Goal: Task Accomplishment & Management: Use online tool/utility

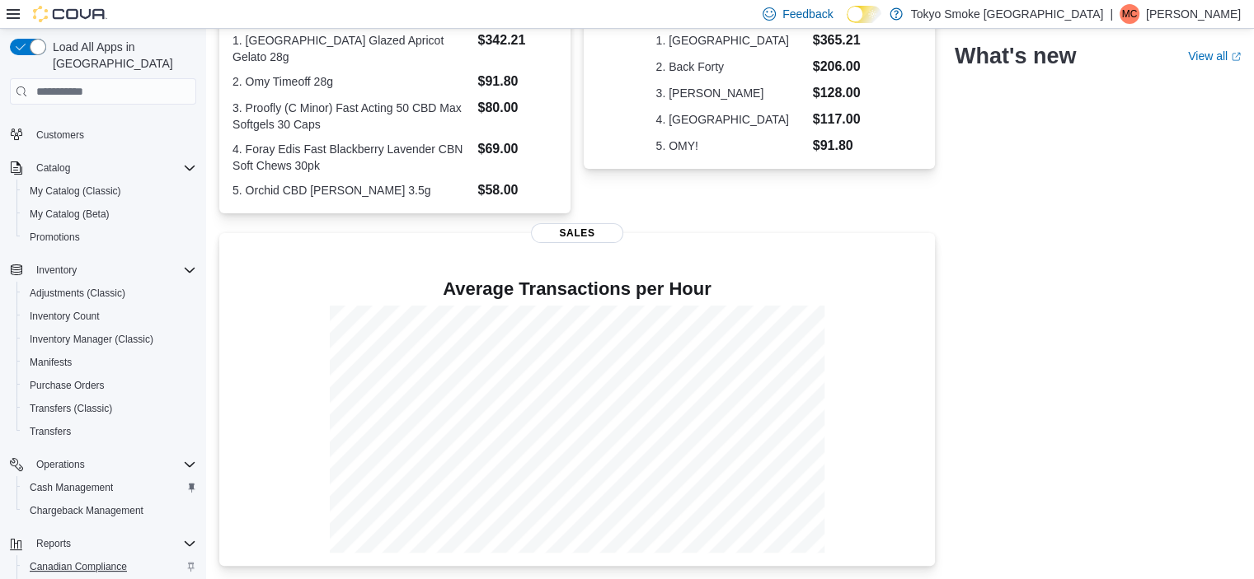
scroll to position [205, 0]
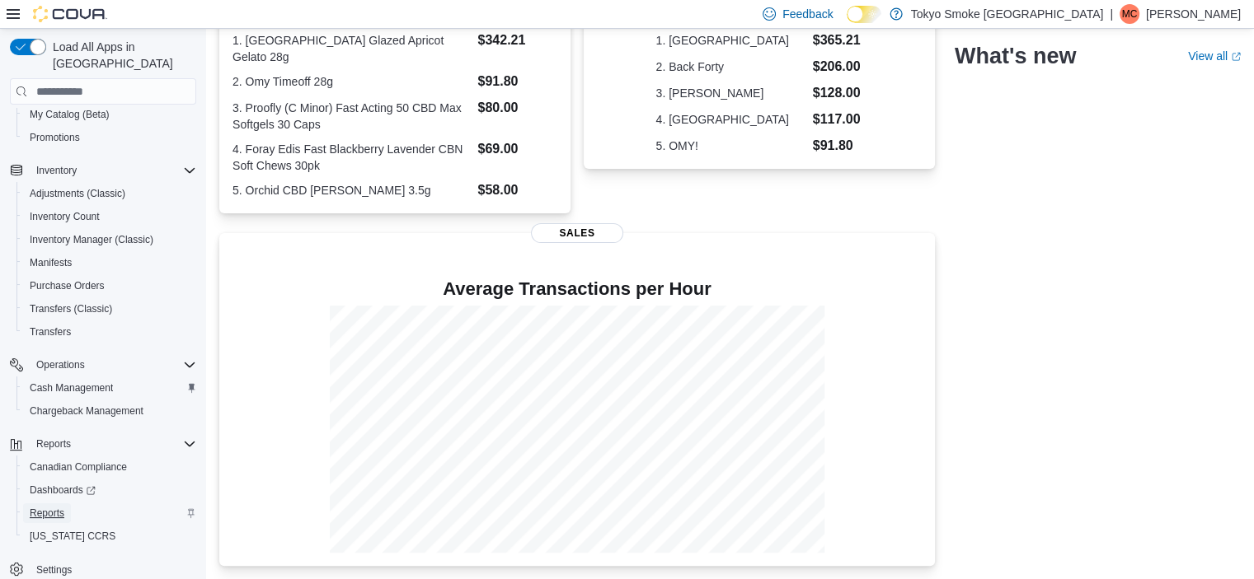
click at [63, 507] on span "Reports" at bounding box center [47, 513] width 35 height 13
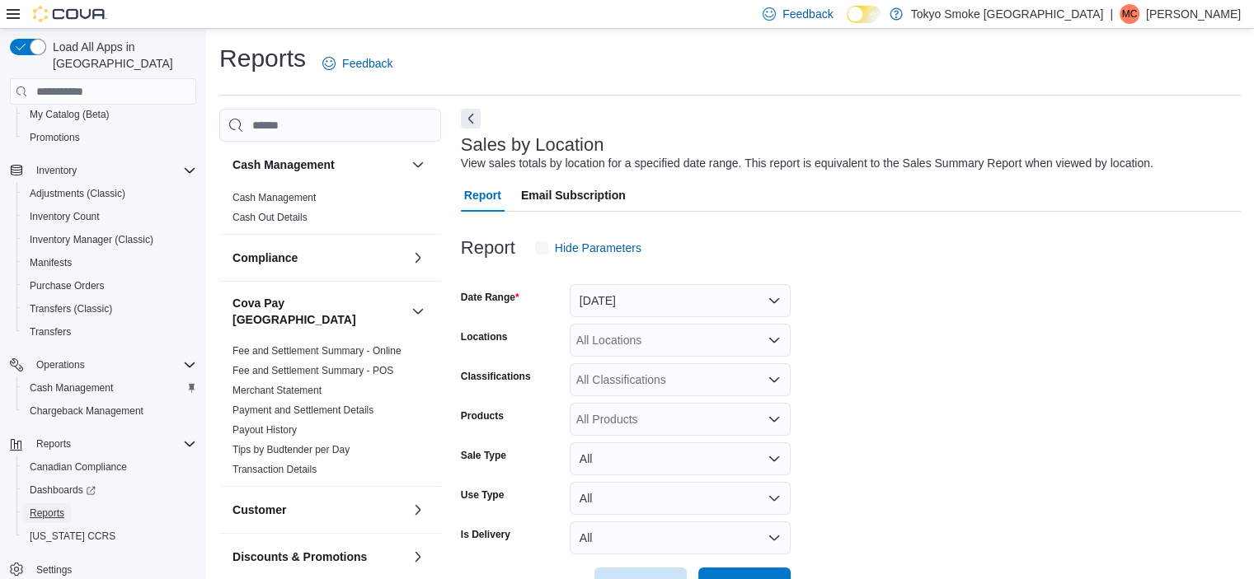
scroll to position [38, 0]
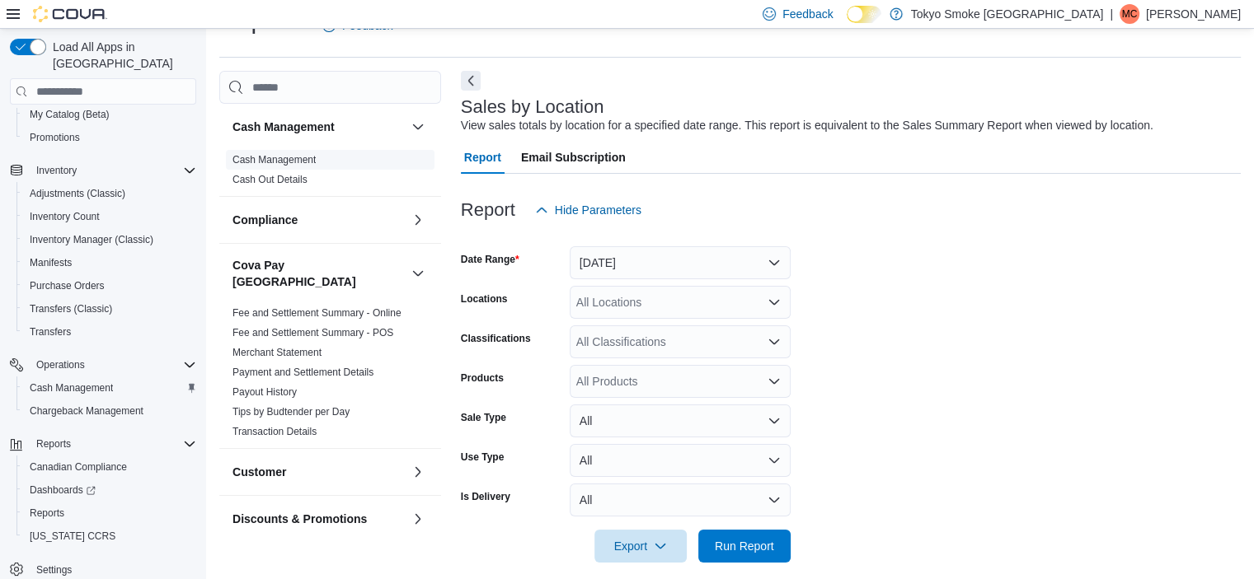
click at [284, 157] on link "Cash Management" at bounding box center [273, 160] width 83 height 12
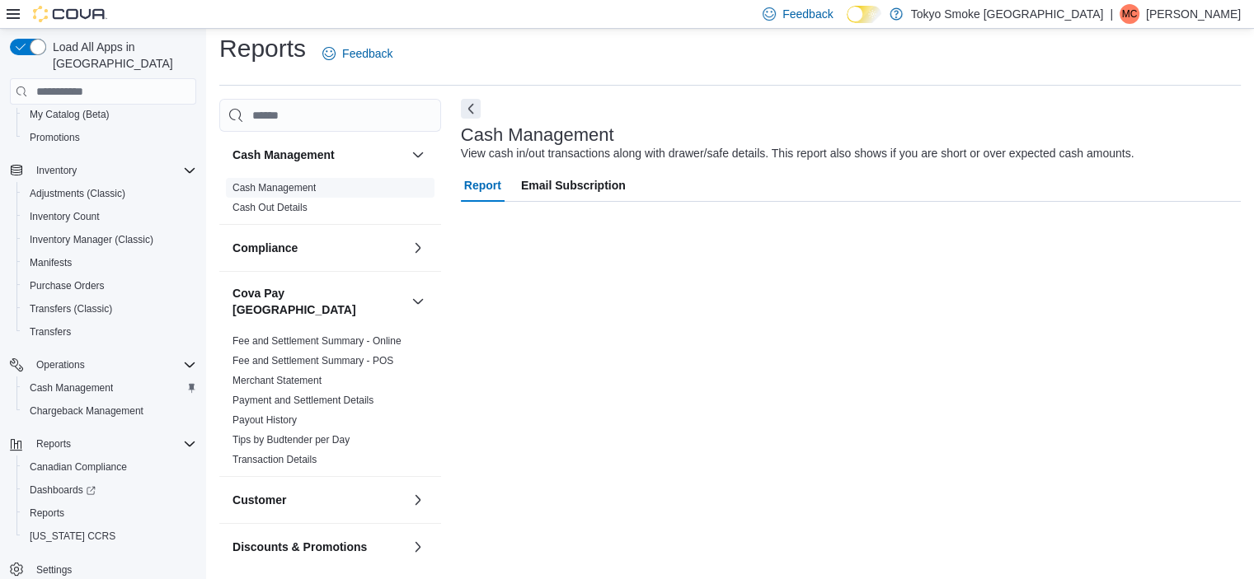
scroll to position [10, 0]
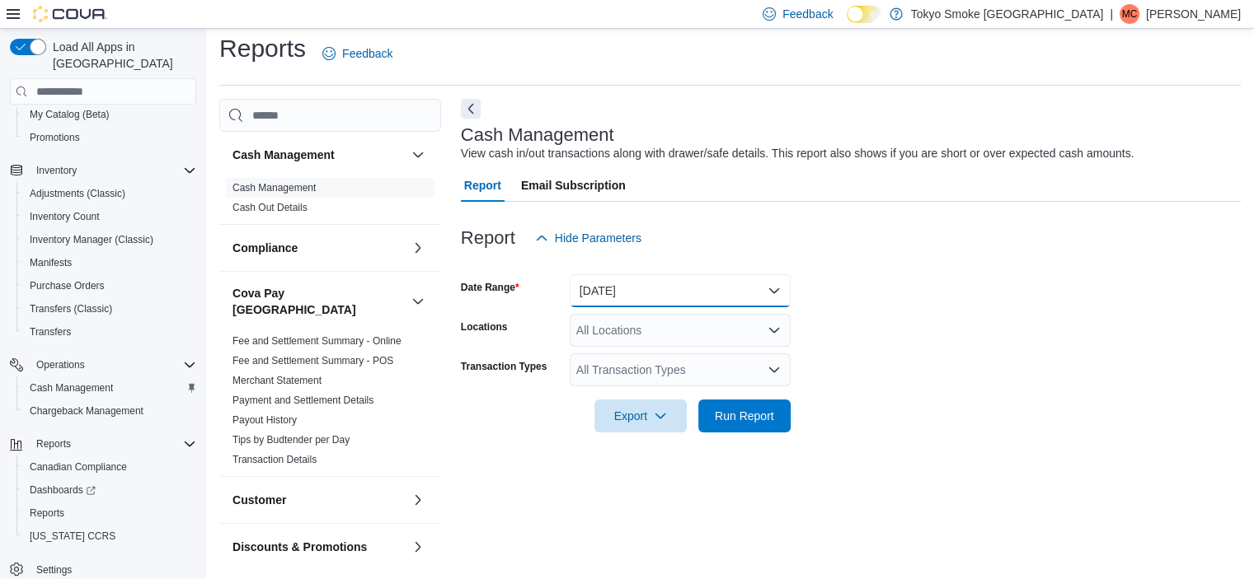
click at [623, 277] on button "Today" at bounding box center [680, 290] width 221 height 33
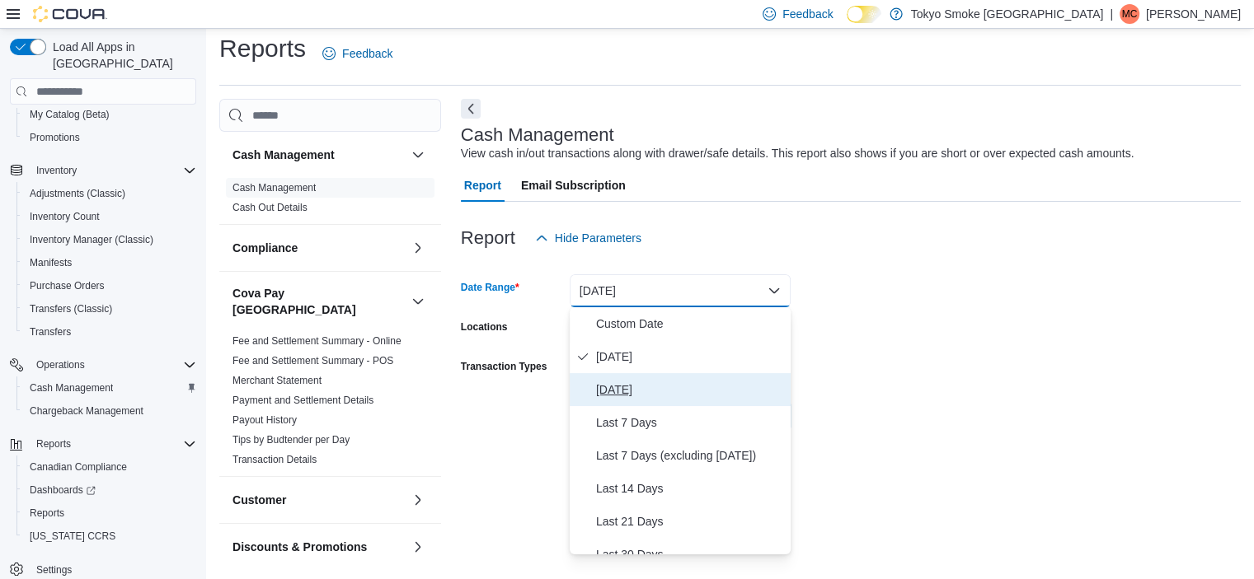
click at [647, 387] on span "[DATE]" at bounding box center [690, 390] width 188 height 20
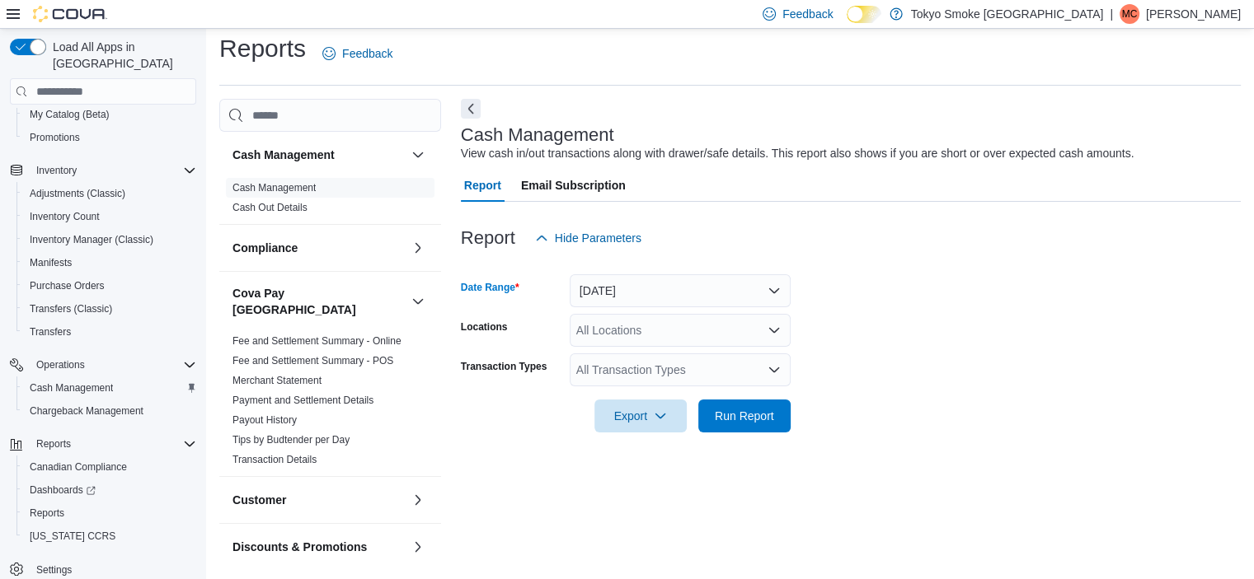
click at [620, 336] on div "All Locations" at bounding box center [680, 330] width 221 height 33
type input "***"
drag, startPoint x: 617, startPoint y: 352, endPoint x: 990, endPoint y: 342, distance: 373.5
click at [618, 352] on span "[STREET_ADDRESS]" at bounding box center [670, 358] width 114 height 16
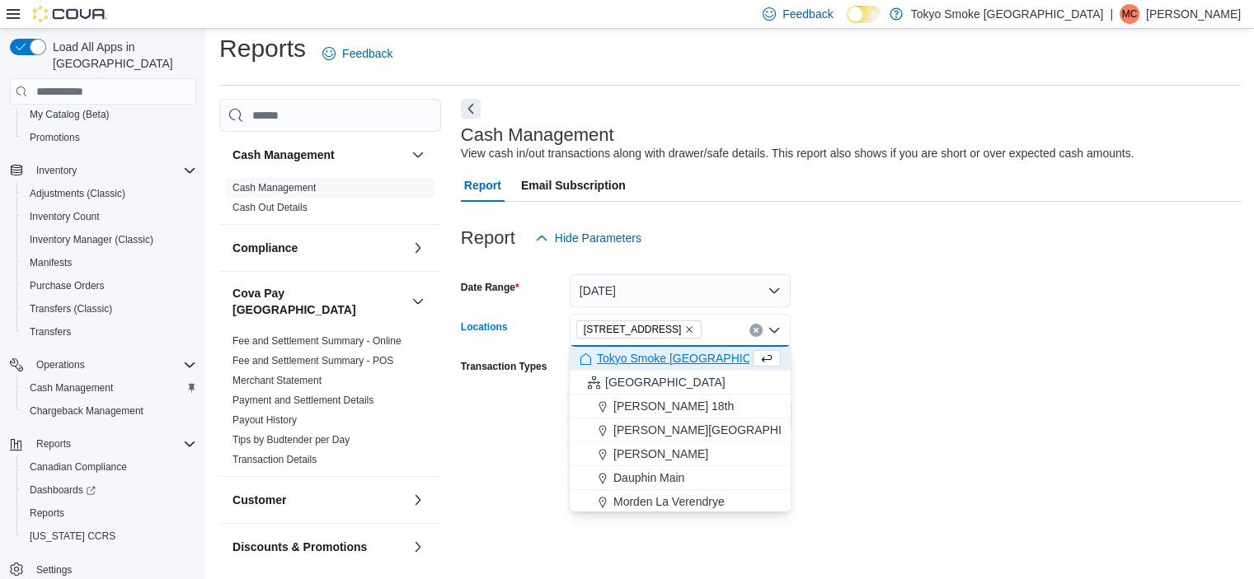
click at [1002, 342] on form "Date Range Yesterday Locations 94 Cumberland St Combo box. Selected. 94 Cumberl…" at bounding box center [851, 344] width 780 height 178
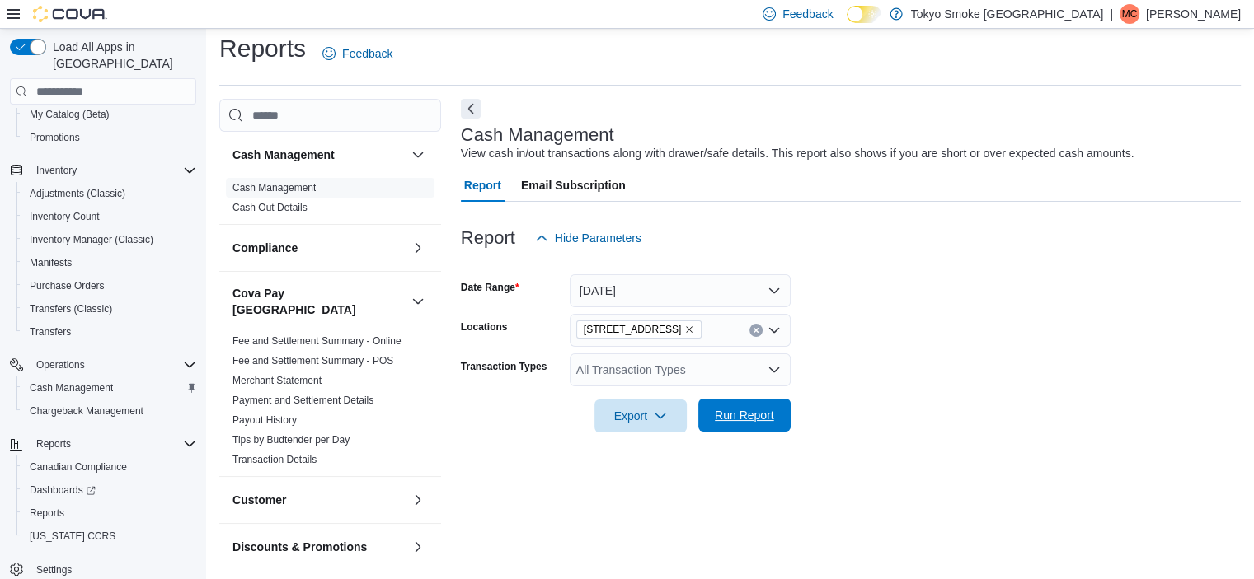
click at [747, 412] on span "Run Report" at bounding box center [744, 415] width 59 height 16
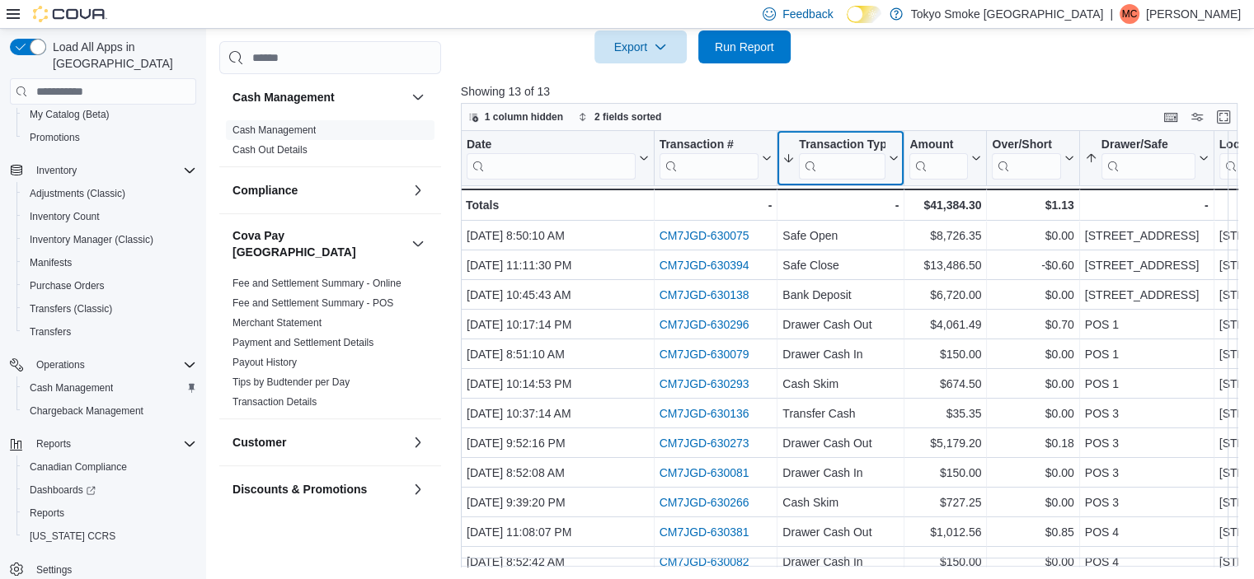
click at [830, 179] on div "Transaction Type Sorted by Transaction Type, descending , then sorted by Drawer…" at bounding box center [840, 158] width 127 height 55
click at [834, 167] on input "search" at bounding box center [842, 166] width 87 height 26
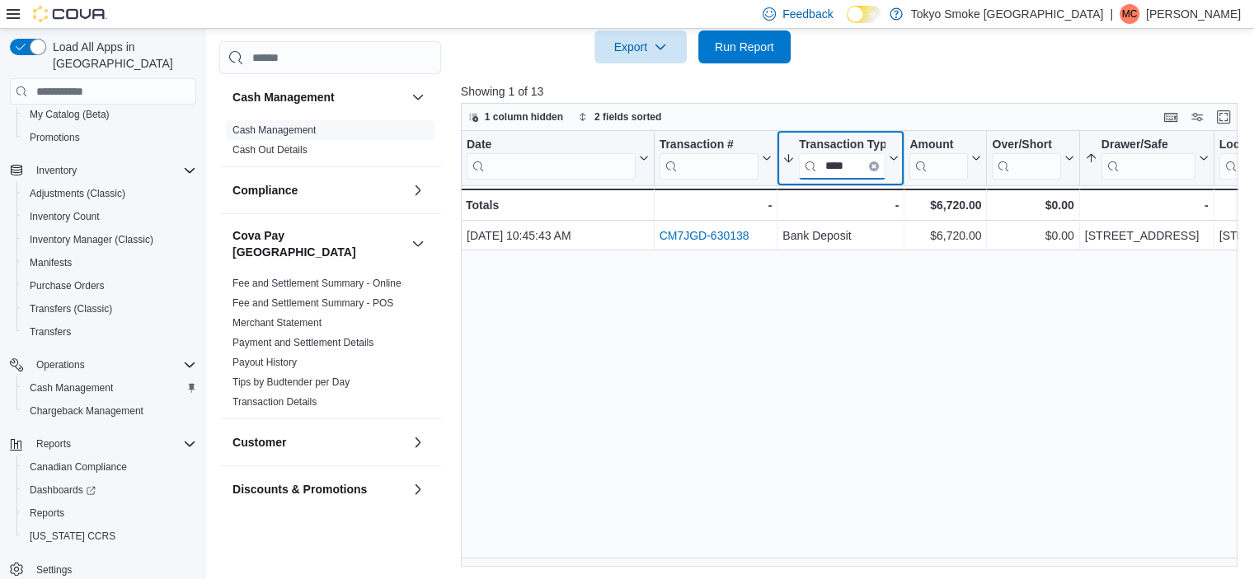
type input "****"
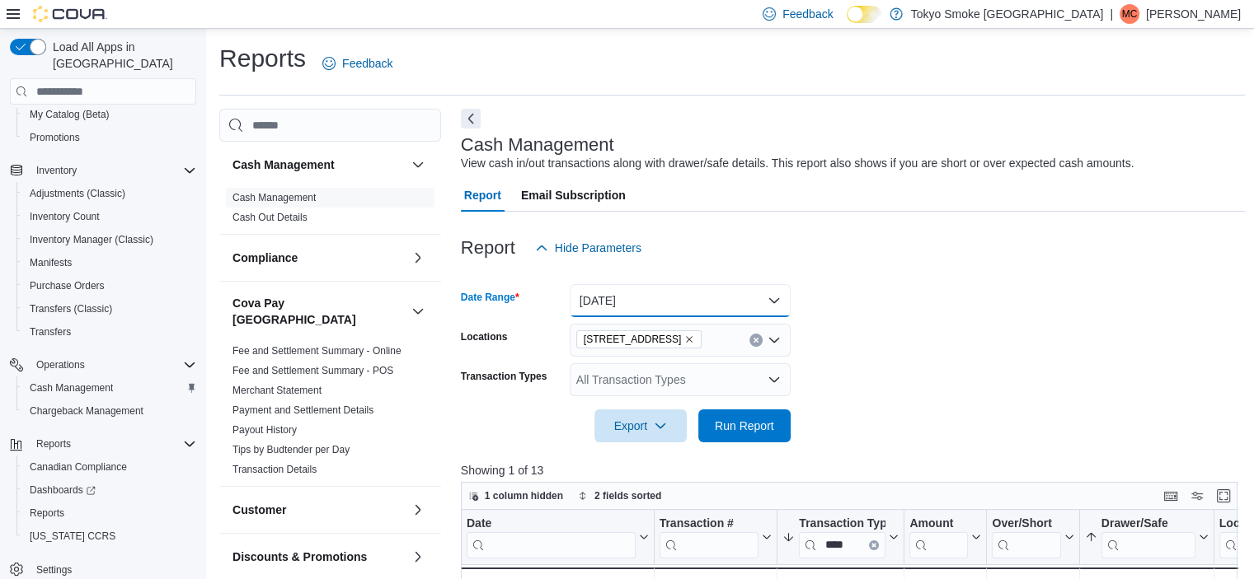
click at [636, 308] on button "[DATE]" at bounding box center [680, 300] width 221 height 33
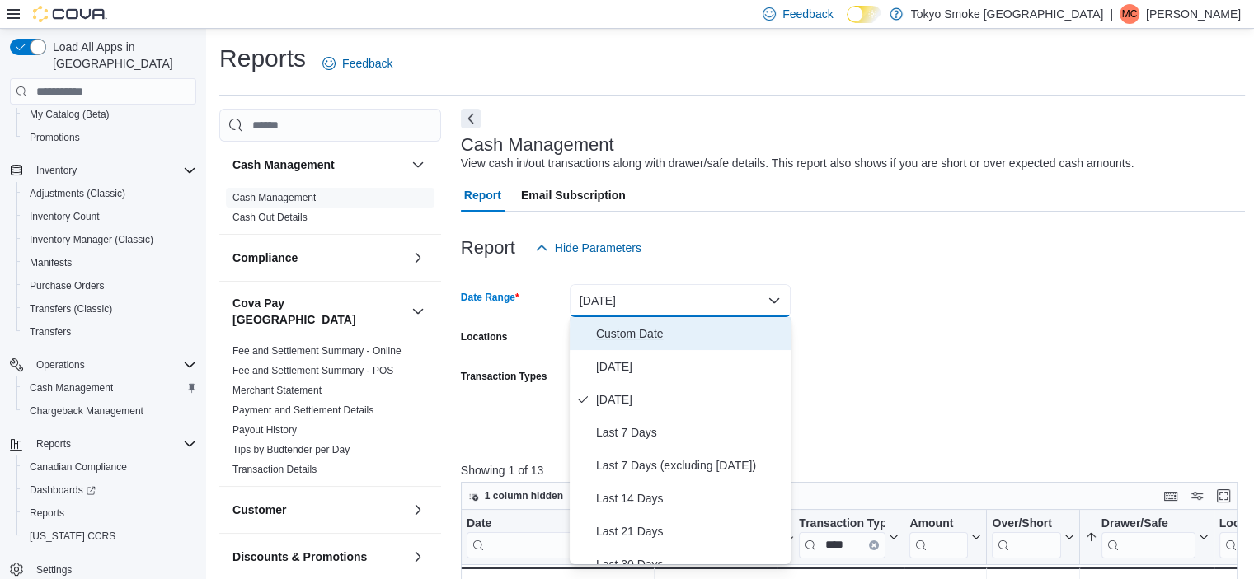
click at [619, 331] on span "Custom Date" at bounding box center [690, 334] width 188 height 20
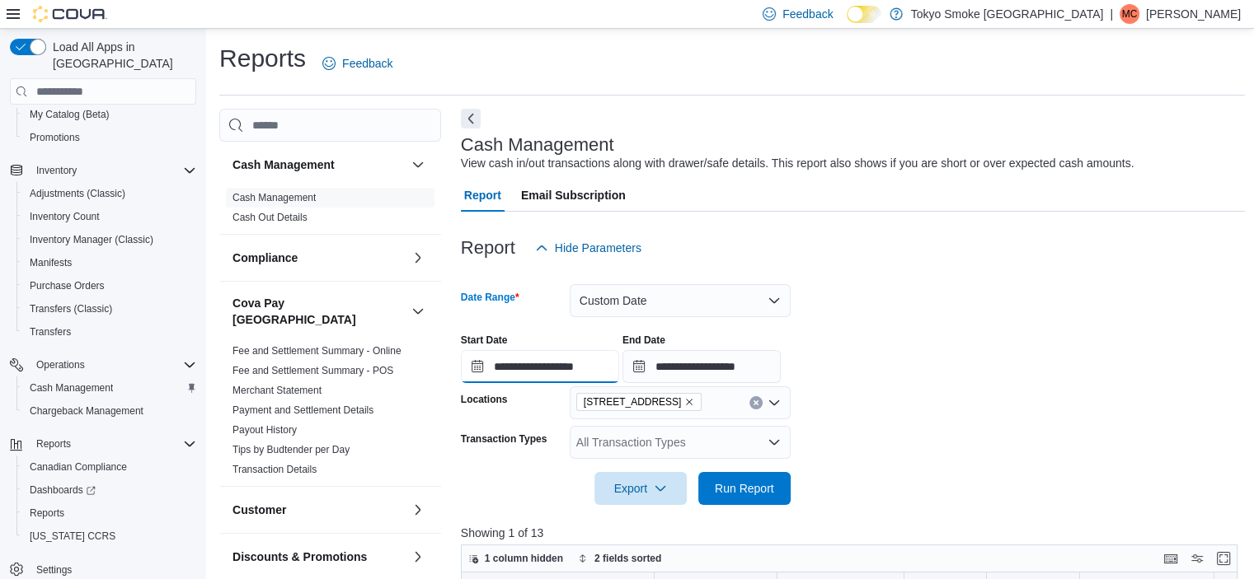
click at [555, 359] on input "**********" at bounding box center [540, 366] width 158 height 33
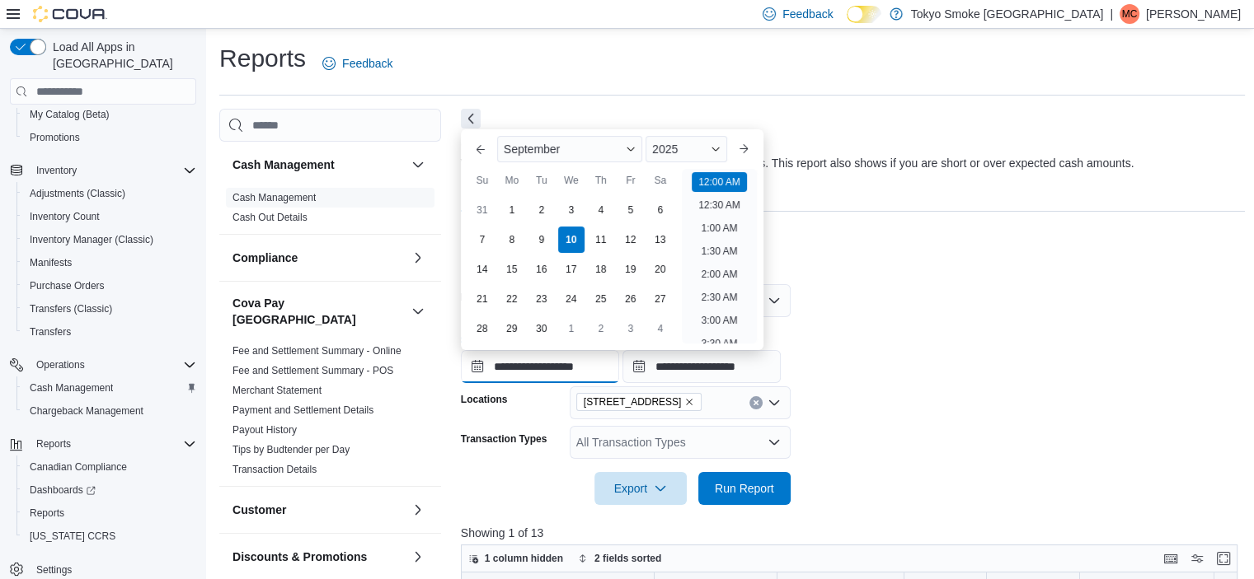
scroll to position [51, 0]
click at [516, 238] on div "8" at bounding box center [511, 240] width 29 height 29
type input "**********"
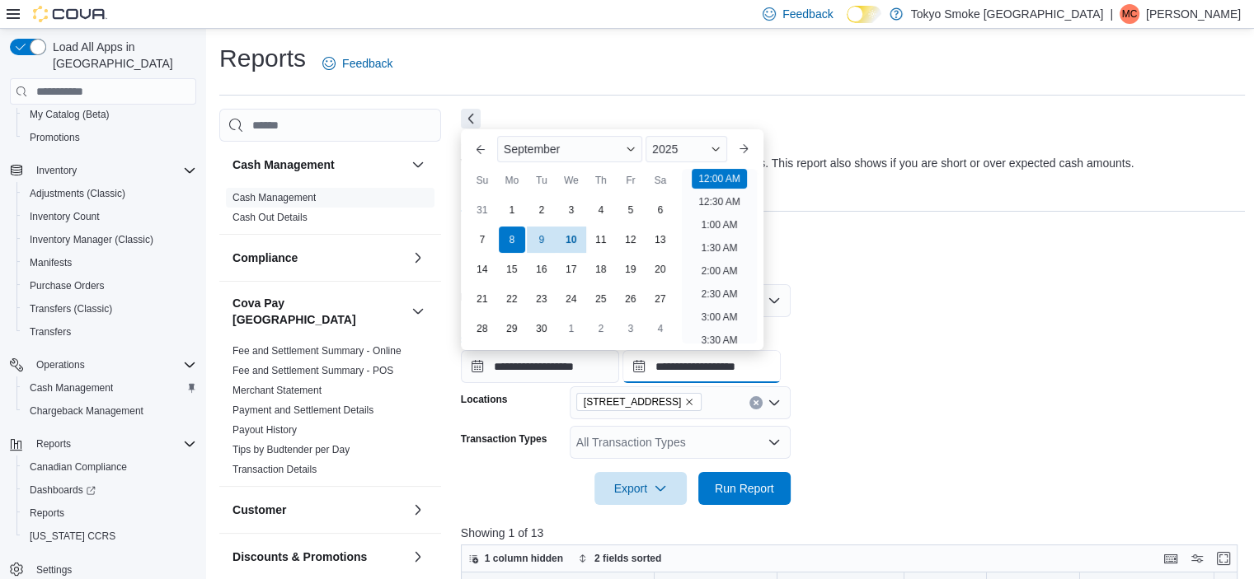
click at [703, 375] on input "**********" at bounding box center [701, 366] width 158 height 33
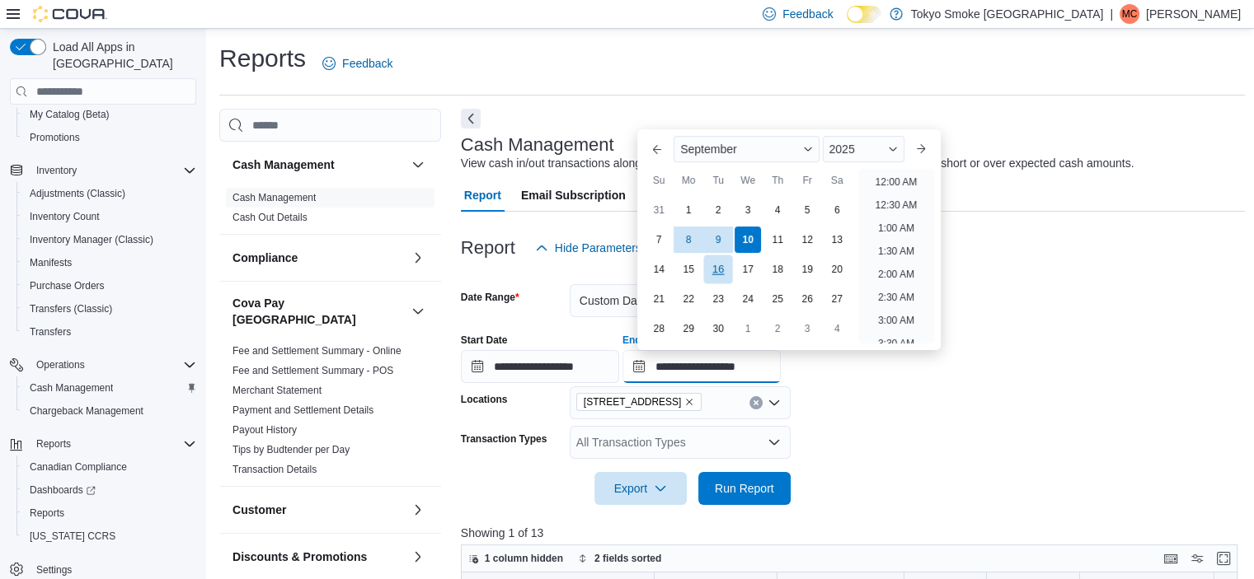
scroll to position [936, 0]
click at [685, 242] on div "8" at bounding box center [688, 240] width 29 height 29
type input "**********"
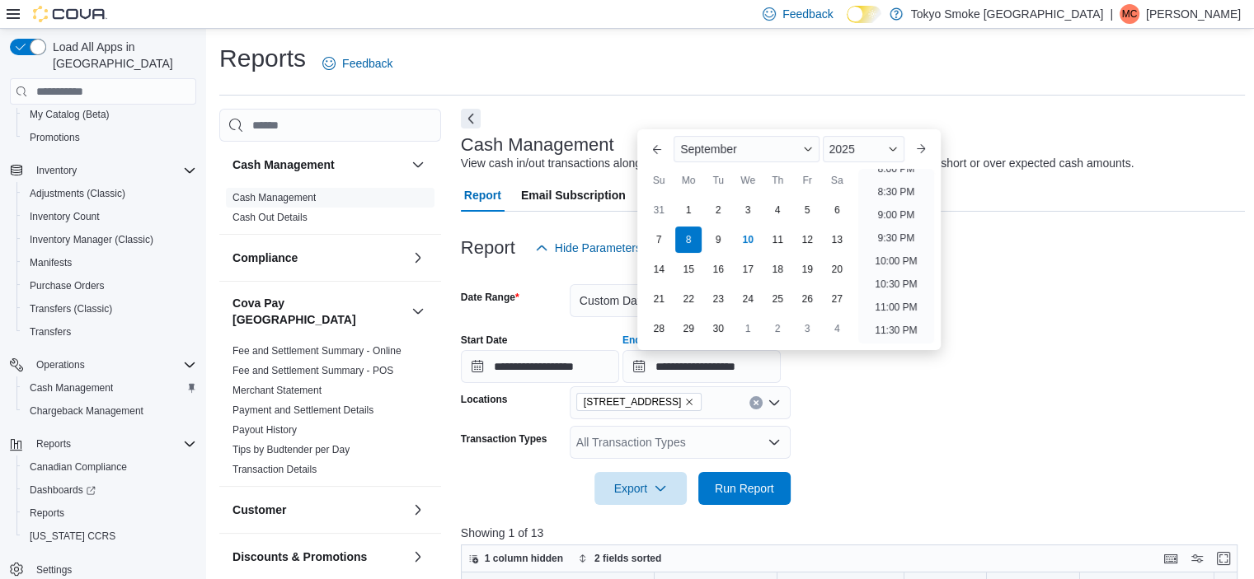
click at [942, 382] on div "**********" at bounding box center [853, 352] width 785 height 63
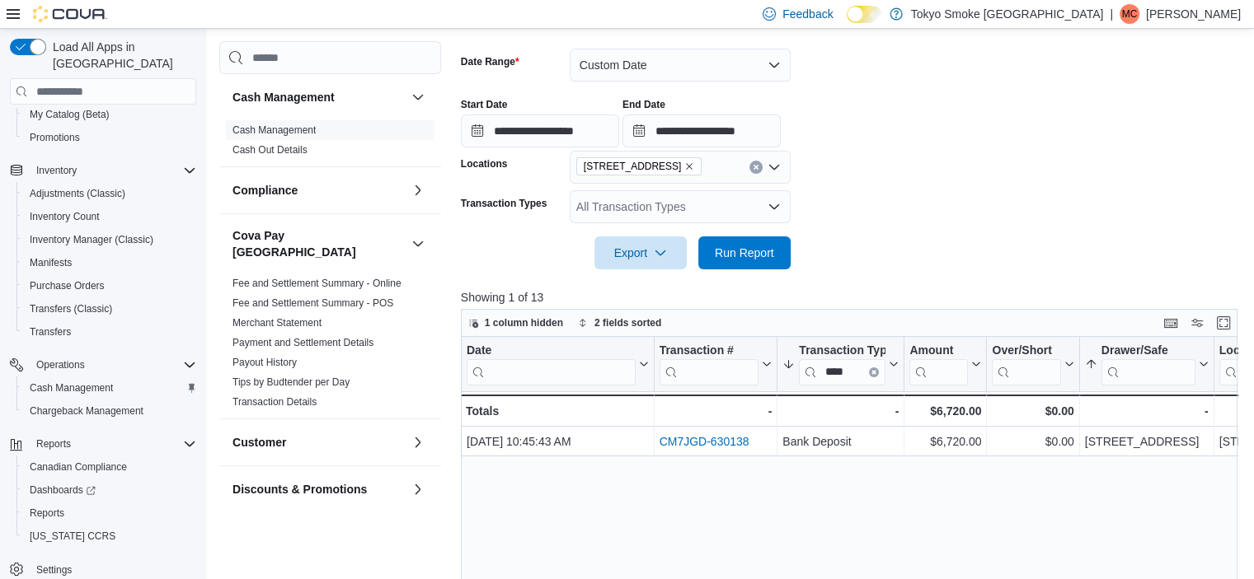
scroll to position [247, 0]
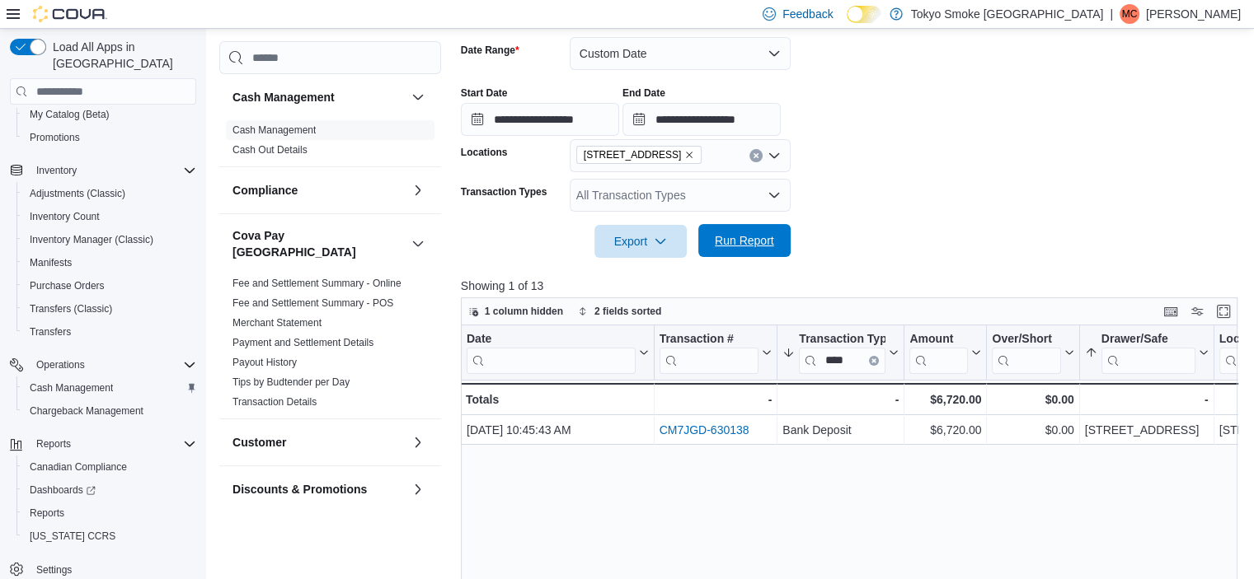
click at [765, 246] on span "Run Report" at bounding box center [744, 240] width 59 height 16
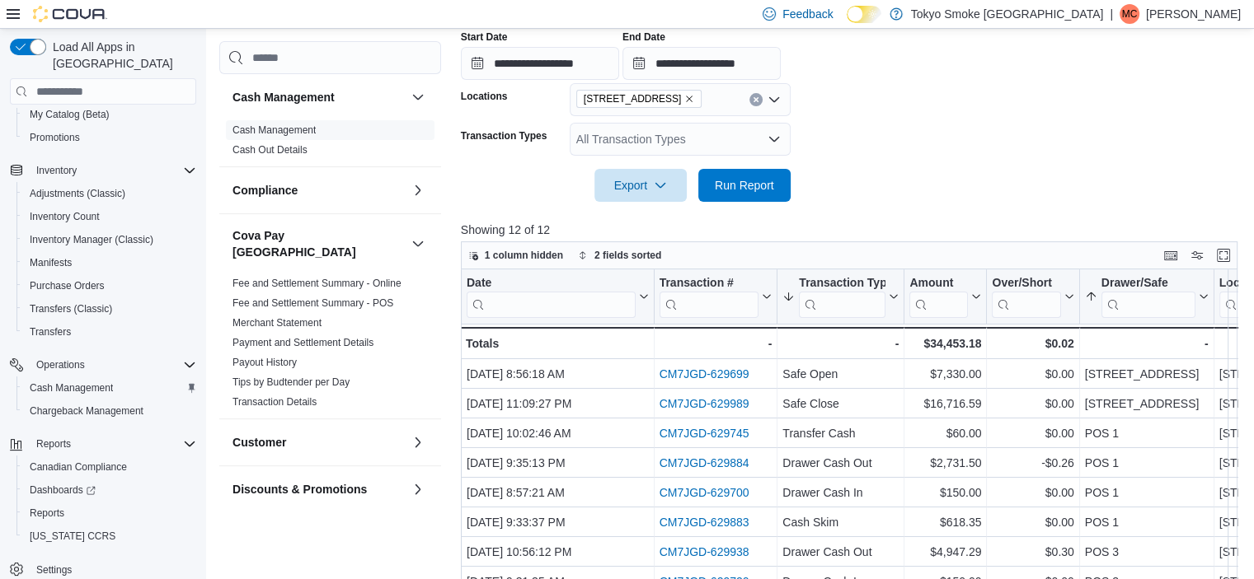
scroll to position [330, 0]
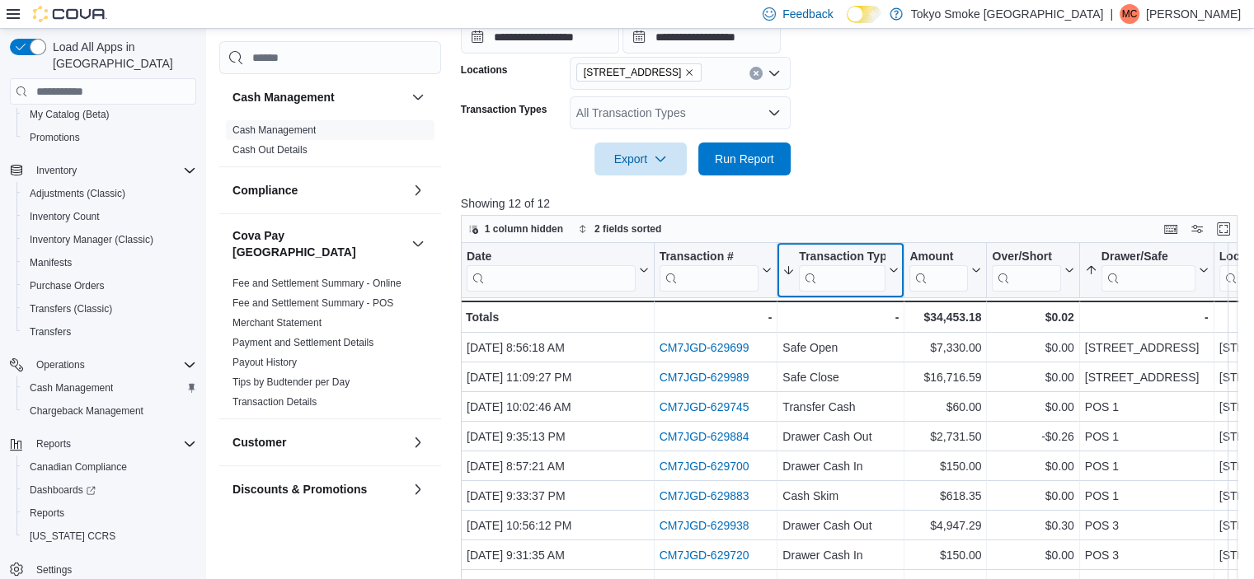
click at [842, 298] on div "Transaction Type Sorted by Transaction Type, descending , then sorted by Drawer…" at bounding box center [840, 270] width 127 height 55
click at [854, 283] on input "search" at bounding box center [842, 278] width 87 height 26
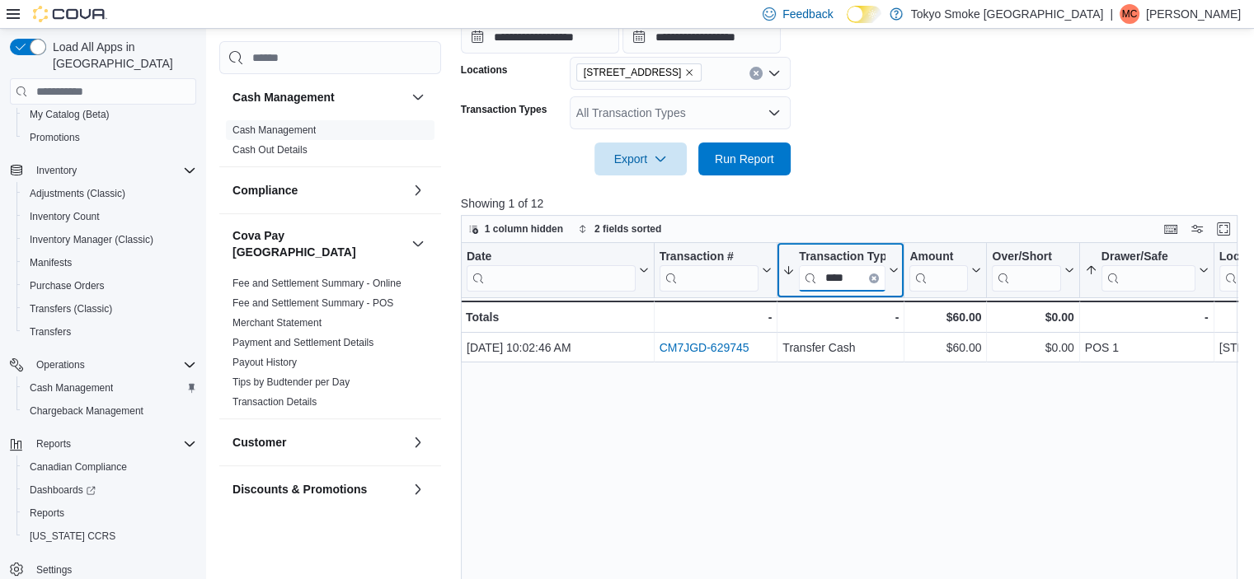
type input "****"
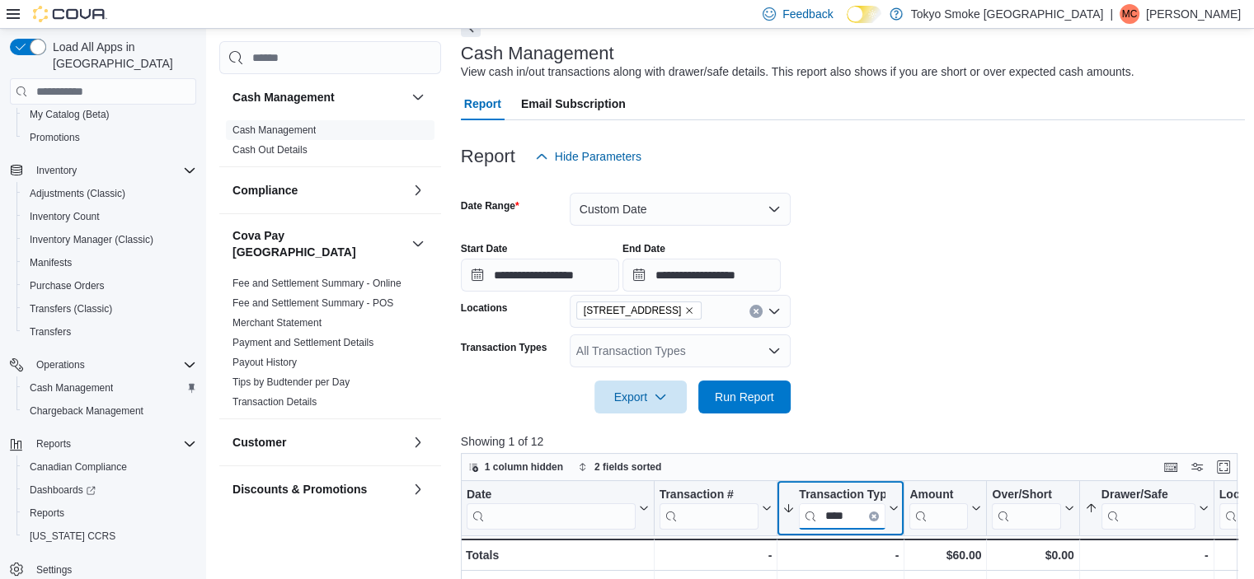
scroll to position [82, 0]
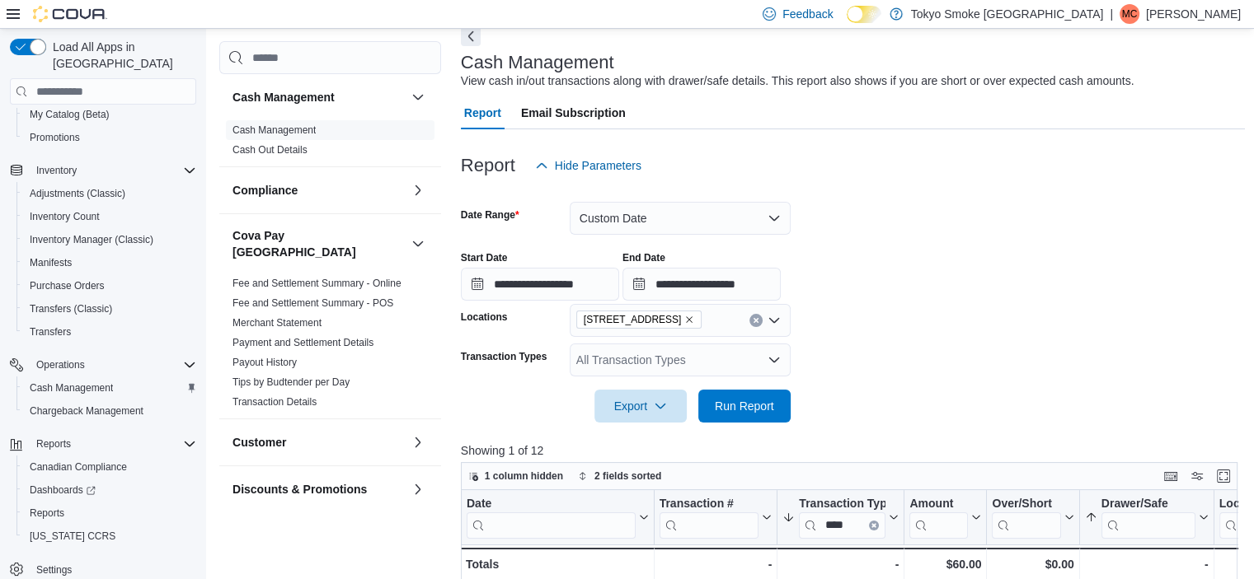
click at [679, 236] on div at bounding box center [853, 236] width 785 height 3
click at [677, 217] on button "Custom Date" at bounding box center [680, 218] width 221 height 33
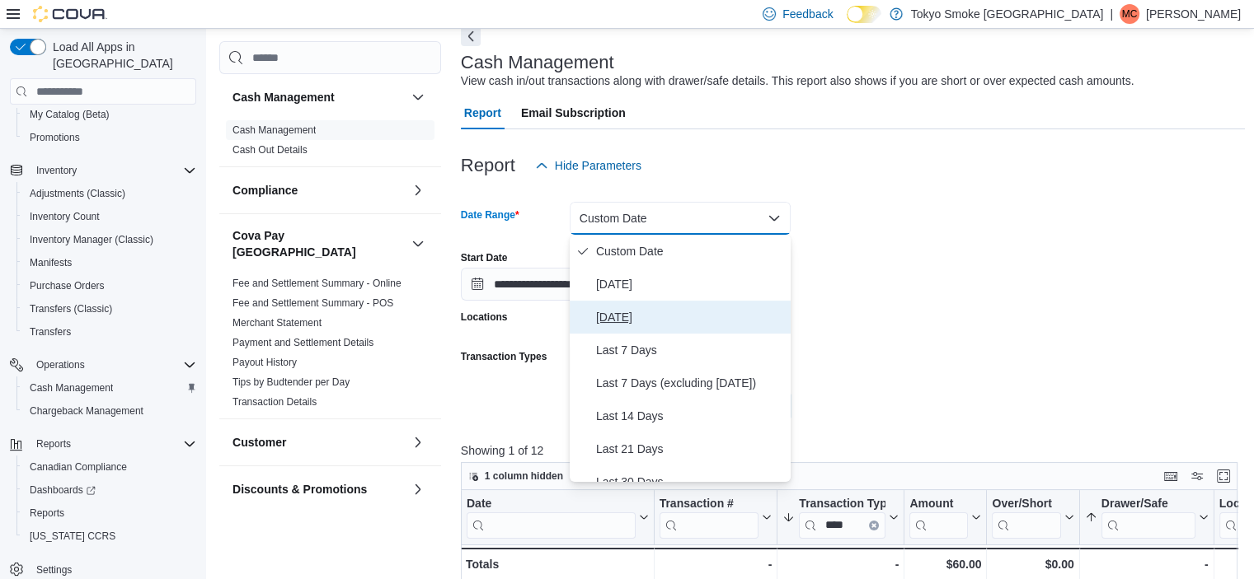
click at [650, 306] on button "[DATE]" at bounding box center [680, 317] width 221 height 33
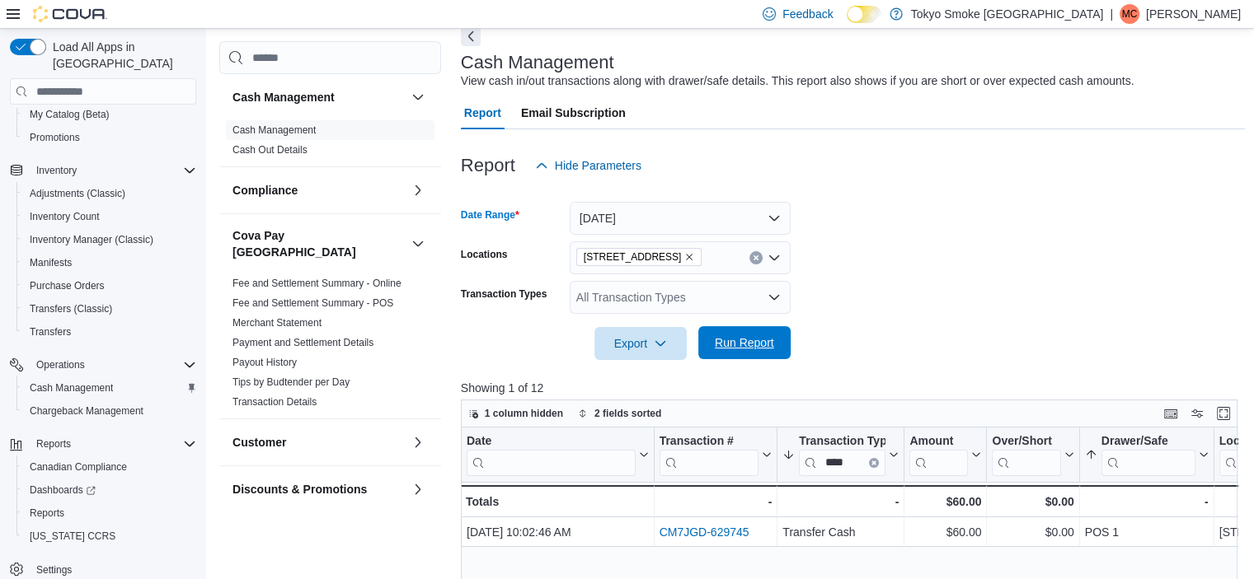
click at [735, 349] on span "Run Report" at bounding box center [744, 343] width 59 height 16
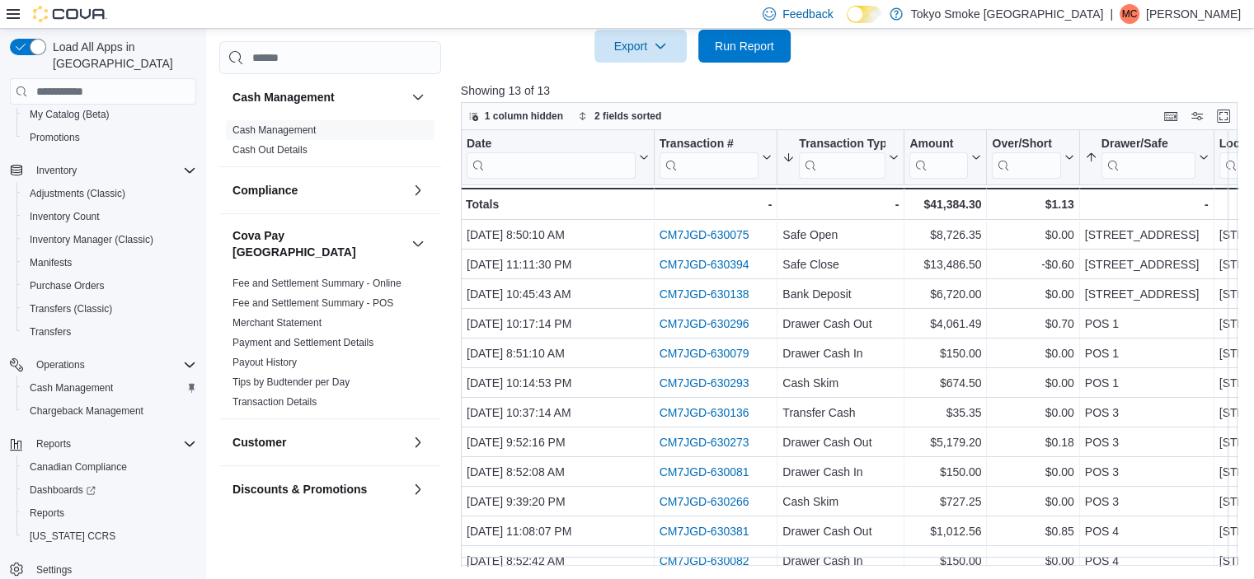
scroll to position [379, 0]
click at [841, 165] on input "search" at bounding box center [842, 166] width 87 height 26
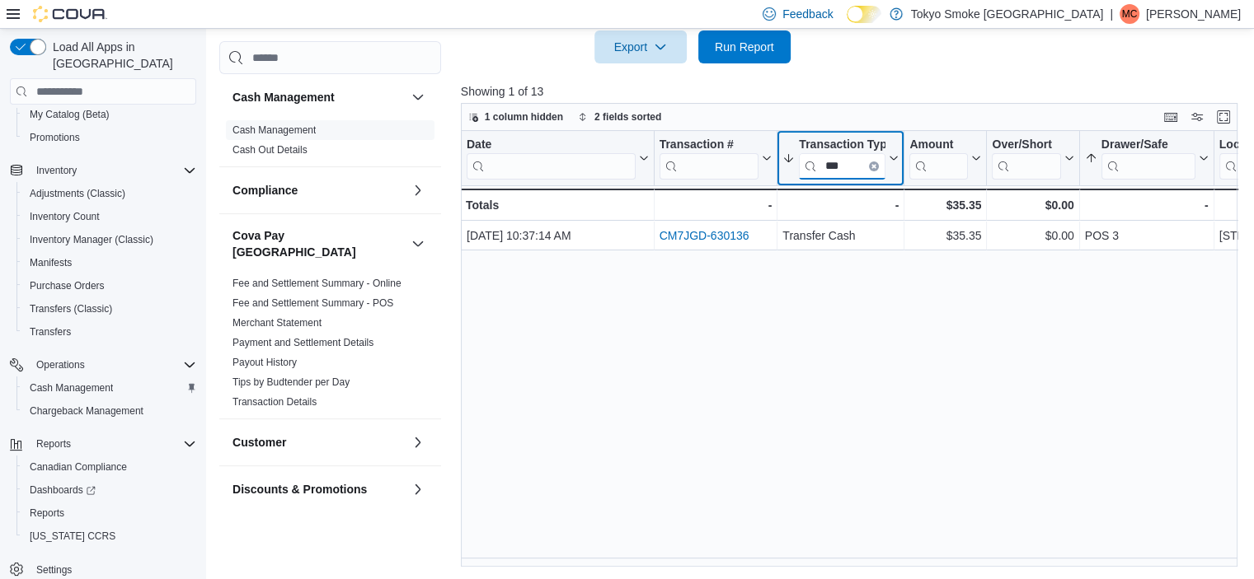
type input "***"
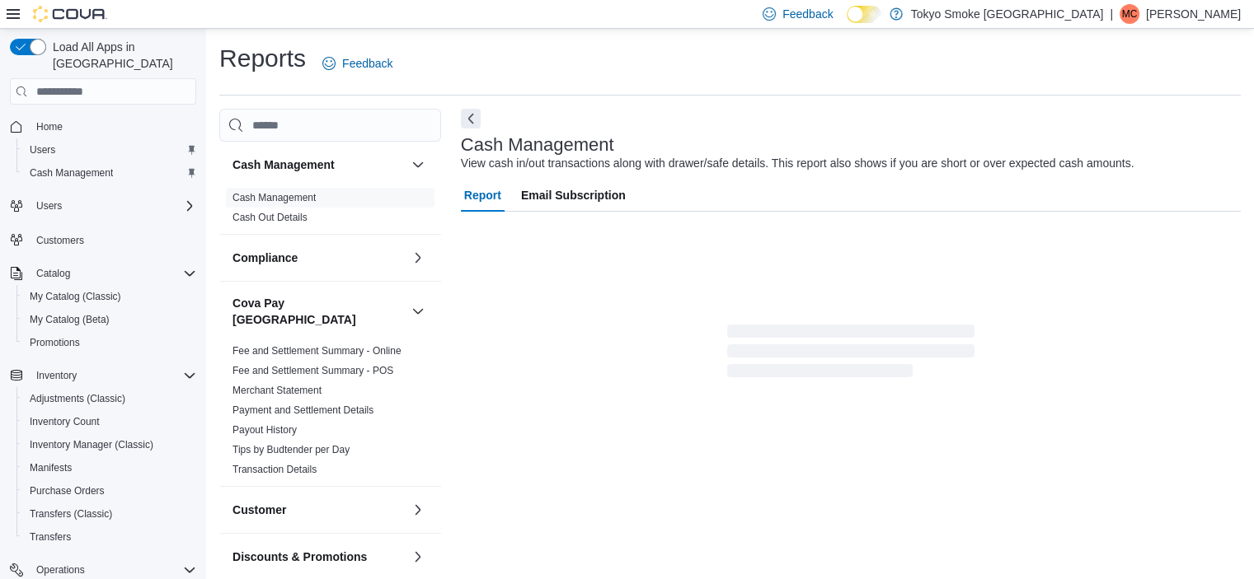
click at [458, 326] on div "Cash Management Cash Management Cash Out Details Compliance OCS Transaction Sub…" at bounding box center [729, 342] width 1021 height 467
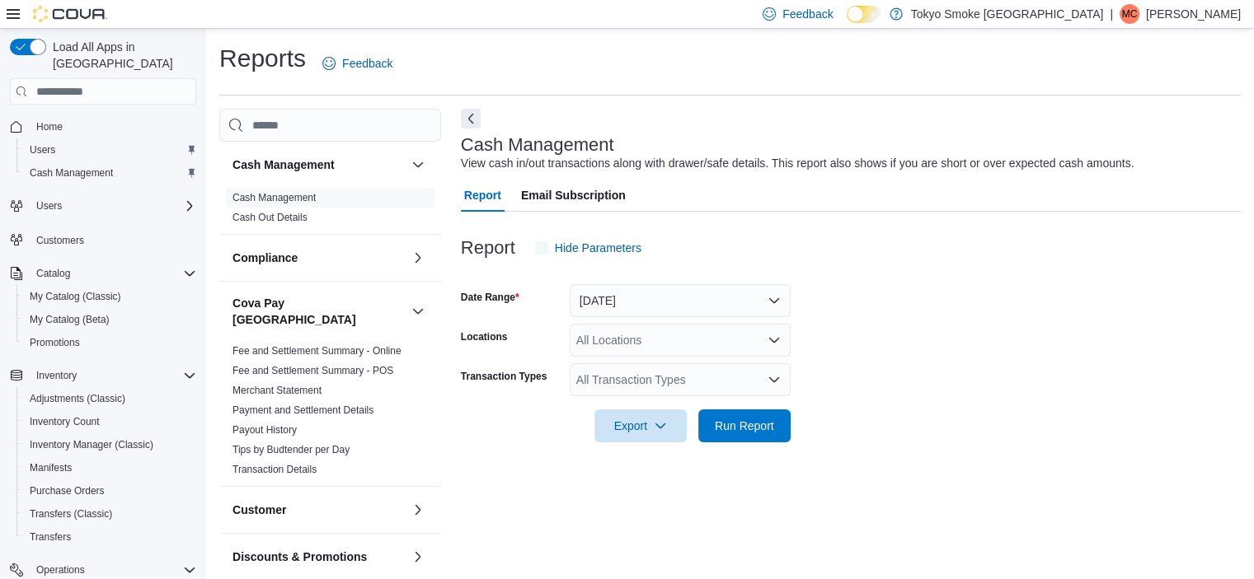
scroll to position [10, 0]
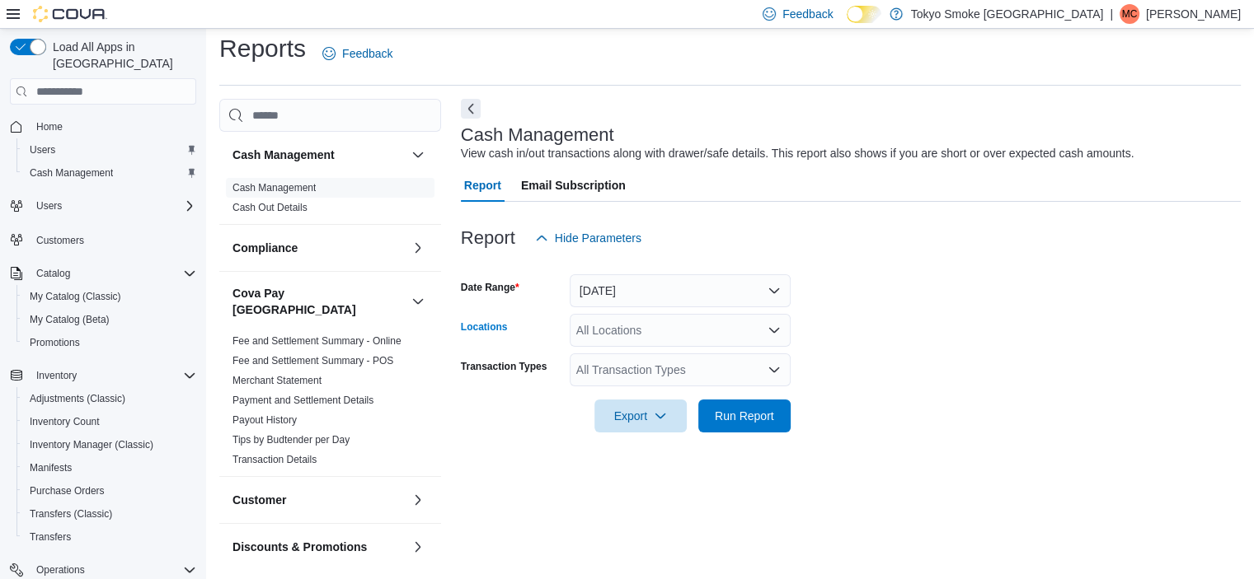
click at [636, 335] on div "All Locations" at bounding box center [680, 330] width 221 height 33
type input "*"
type input "**"
click at [966, 265] on div at bounding box center [851, 265] width 780 height 20
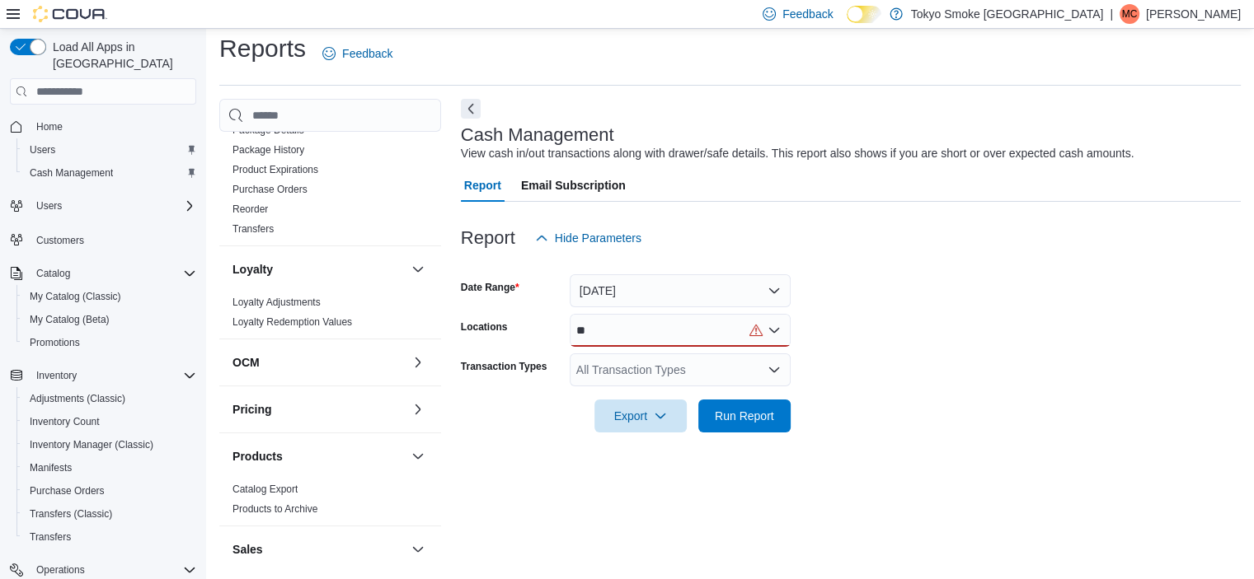
scroll to position [1048, 0]
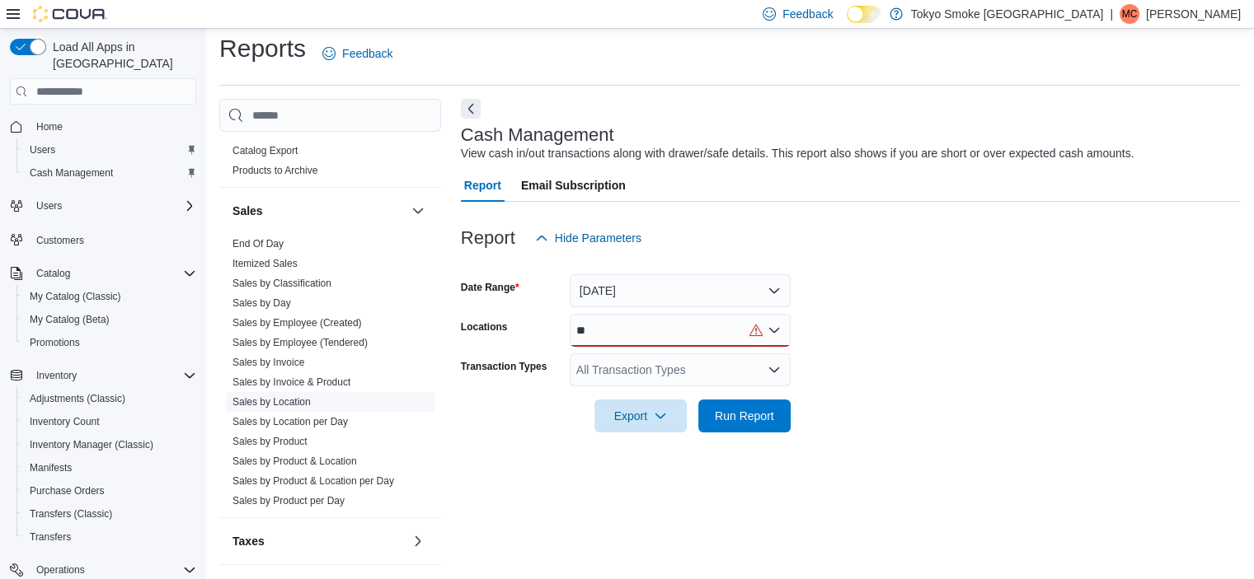
click at [280, 396] on link "Sales by Location" at bounding box center [271, 402] width 78 height 12
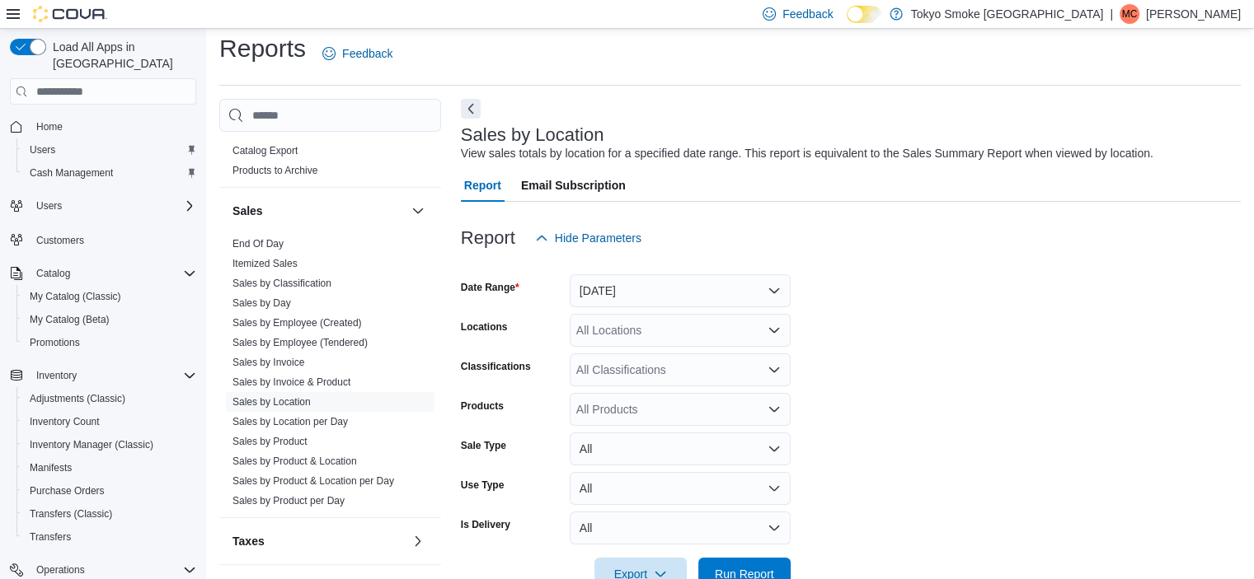
scroll to position [38, 0]
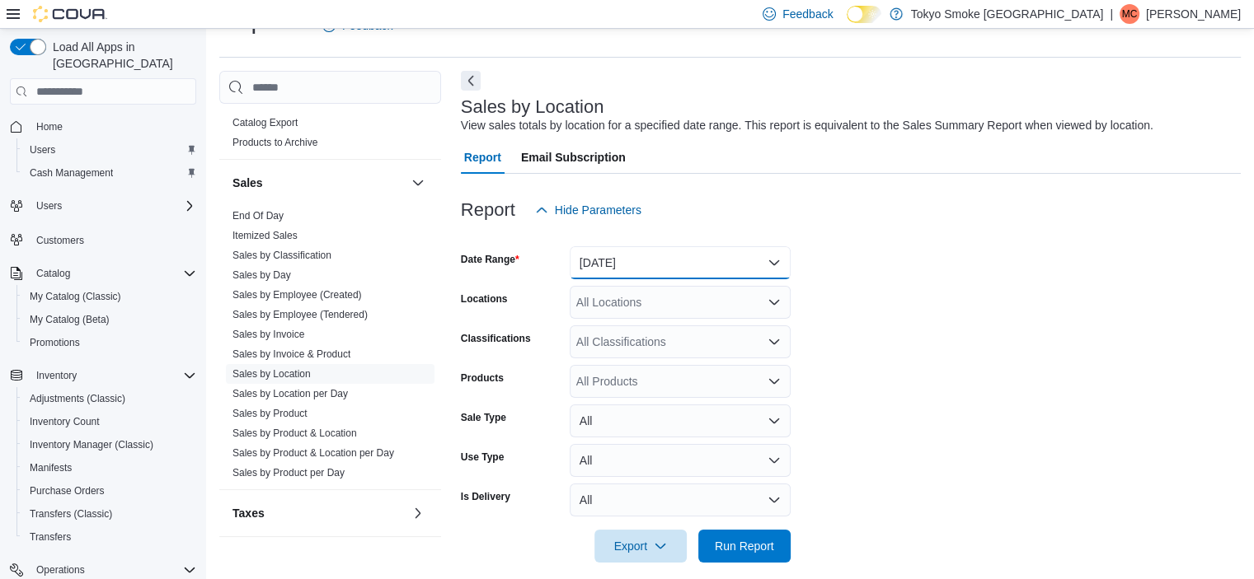
click at [607, 250] on button "[DATE]" at bounding box center [680, 262] width 221 height 33
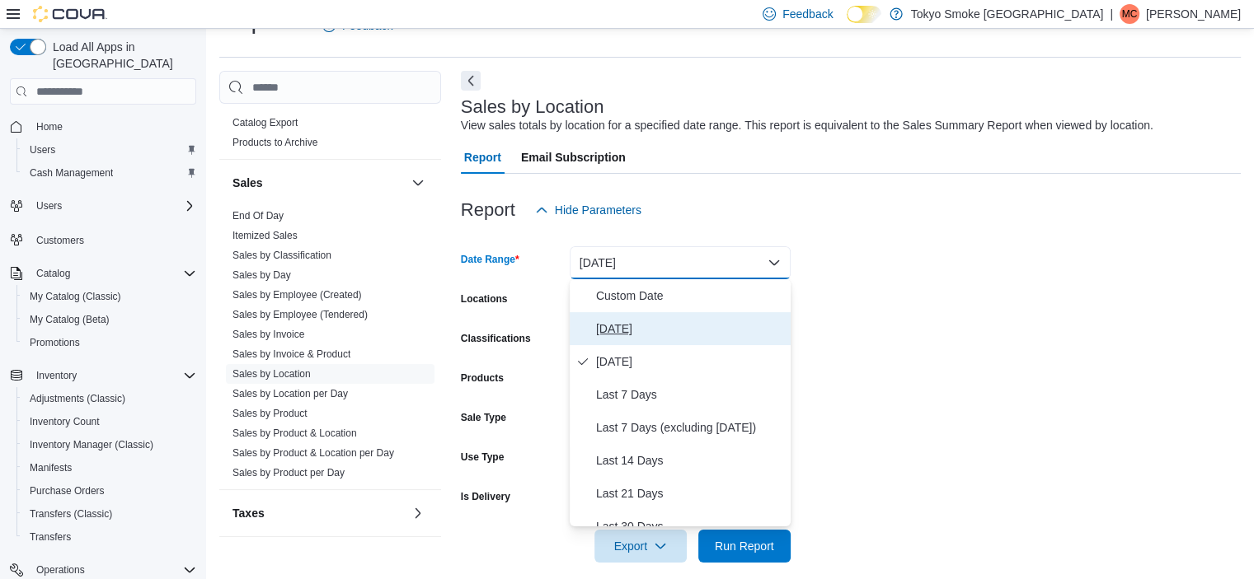
click at [619, 326] on span "Today" at bounding box center [690, 329] width 188 height 20
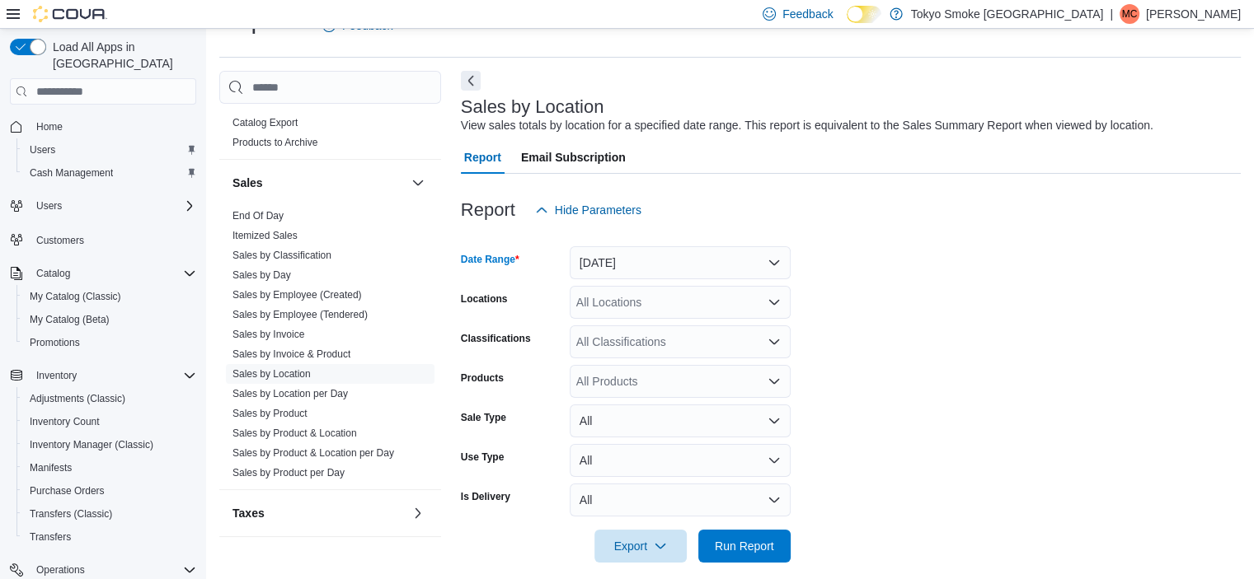
click at [910, 345] on form "Date Range Today Locations All Locations Classifications All Classifications Pr…" at bounding box center [851, 395] width 780 height 336
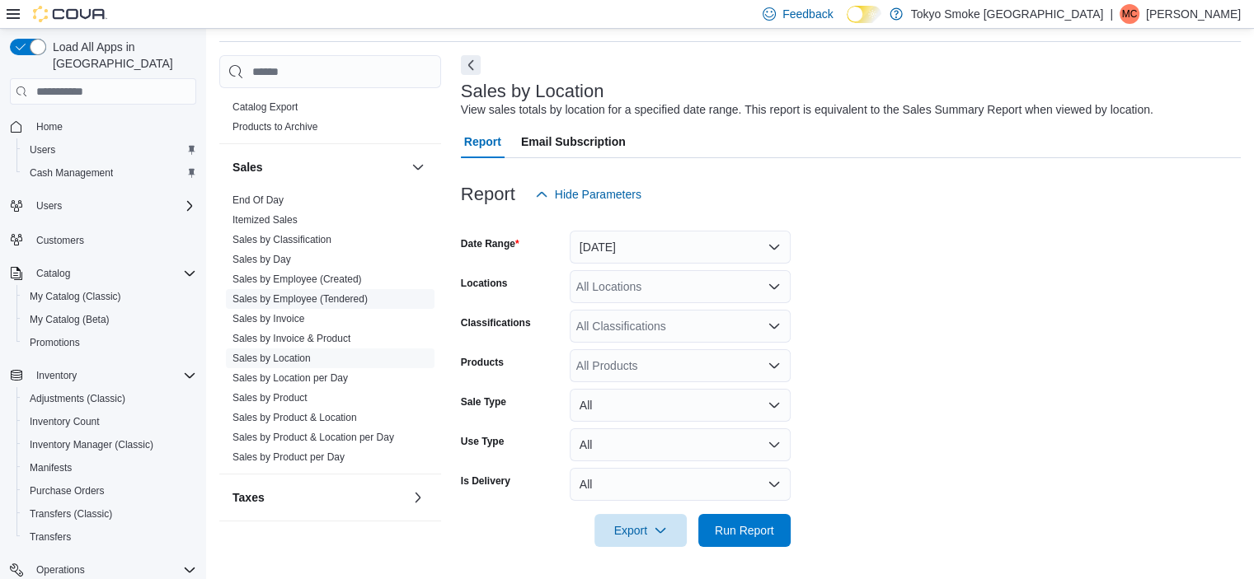
scroll to position [53, 0]
click at [662, 279] on div "All Locations" at bounding box center [680, 287] width 221 height 33
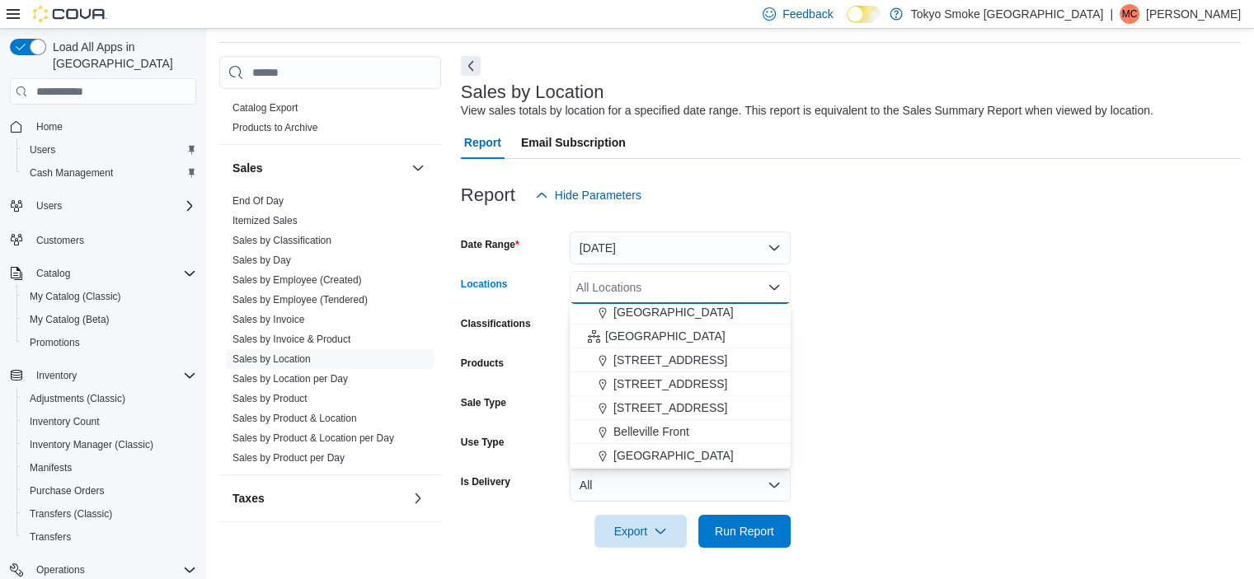
scroll to position [363, 0]
click at [620, 329] on span "Ontario" at bounding box center [665, 335] width 120 height 16
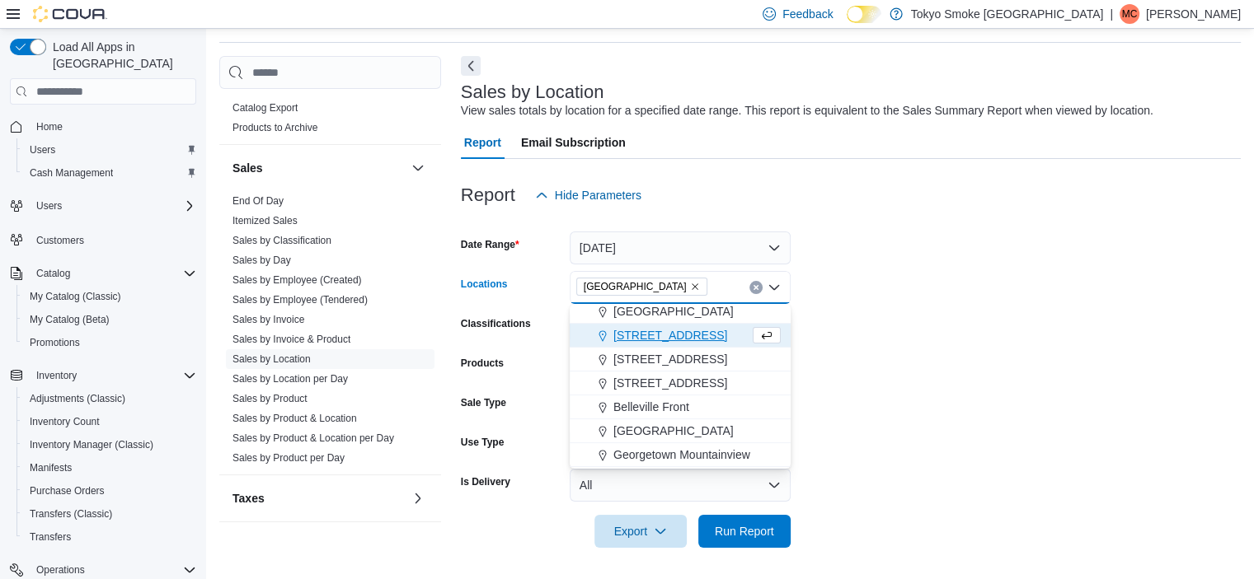
click at [1002, 320] on form "Date Range Today Locations Ontario Combo box. Selected. Ontario. Press Backspac…" at bounding box center [851, 380] width 780 height 336
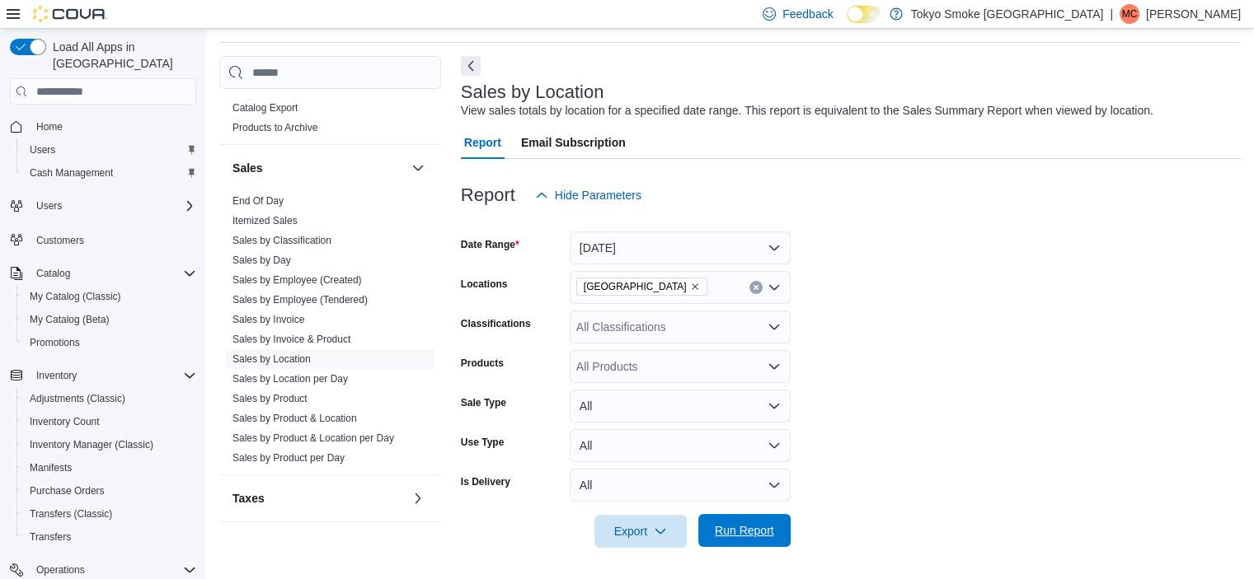
click at [745, 523] on span "Run Report" at bounding box center [744, 530] width 73 height 33
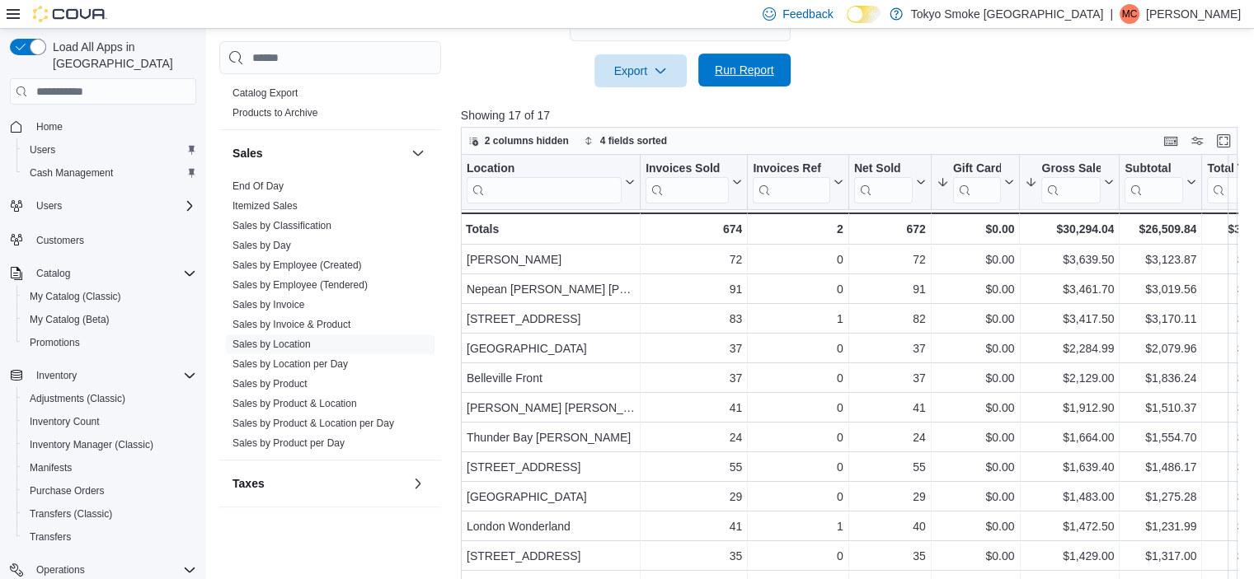
click at [768, 61] on span "Run Report" at bounding box center [744, 70] width 73 height 33
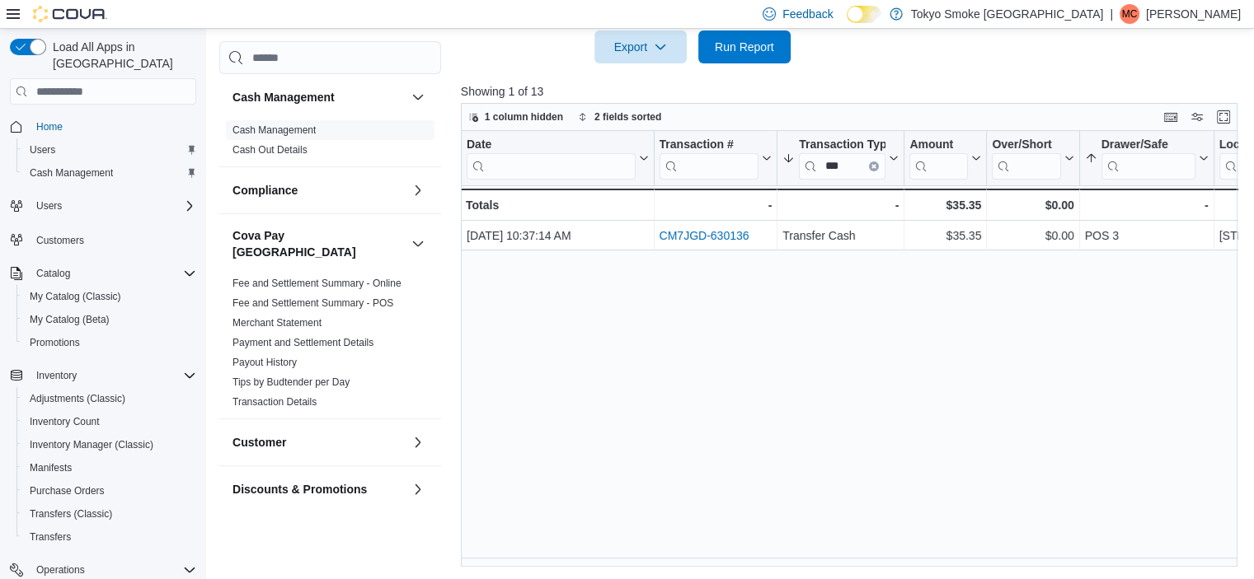
scroll to position [205, 0]
